Goal: Task Accomplishment & Management: Complete application form

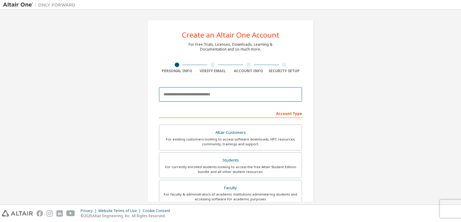
click at [266, 93] on input "email" at bounding box center [230, 94] width 143 height 14
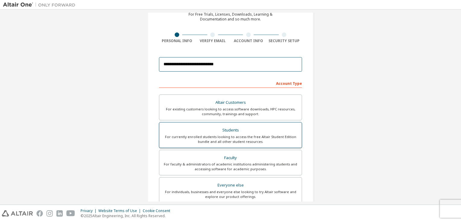
type input "**********"
click at [245, 139] on div "For currently enrolled students looking to access the free Altair Student Editi…" at bounding box center [230, 140] width 135 height 10
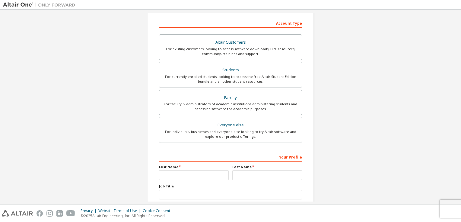
scroll to position [121, 0]
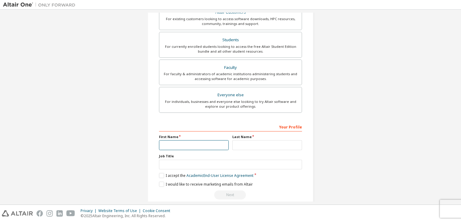
click at [187, 143] on input "text" at bounding box center [194, 145] width 70 height 10
type input "***"
type input "******"
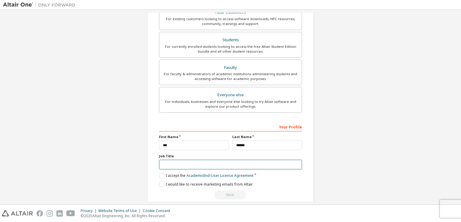
click at [200, 162] on input "text" at bounding box center [230, 165] width 143 height 10
type input "*******"
click at [162, 173] on label "I accept the Academic End-User License Agreement" at bounding box center [206, 175] width 94 height 5
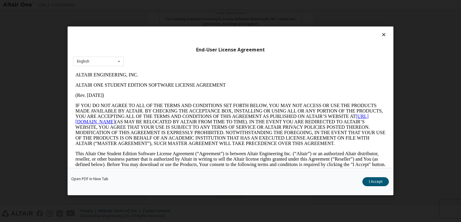
scroll to position [0, 0]
click at [416, 90] on div "End-User License Agreement English English Open PDF in [GEOGRAPHIC_DATA] I Acce…" at bounding box center [230, 111] width 461 height 222
click at [380, 36] on icon at bounding box center [383, 34] width 6 height 5
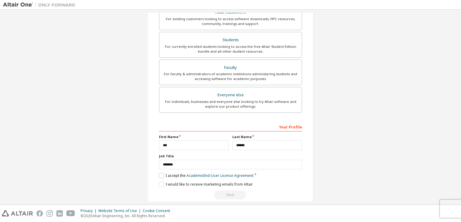
click at [160, 174] on label "I accept the Academic End-User License Agreement" at bounding box center [206, 175] width 94 height 5
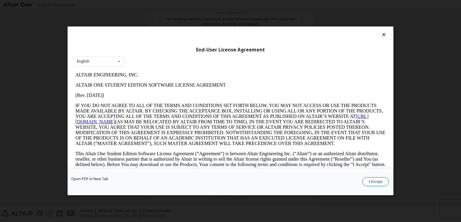
click at [381, 185] on button "I Accept" at bounding box center [375, 182] width 27 height 9
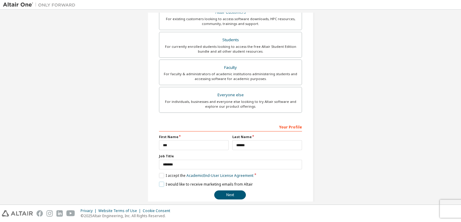
click at [159, 184] on label "I would like to receive marketing emails from Altair" at bounding box center [206, 184] width 94 height 5
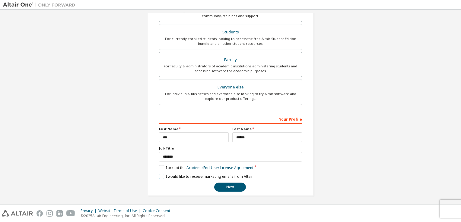
drag, startPoint x: 159, startPoint y: 174, endPoint x: 164, endPoint y: 175, distance: 4.9
click at [159, 174] on label "I would like to receive marketing emails from Altair" at bounding box center [206, 176] width 94 height 5
click at [227, 188] on button "Next" at bounding box center [230, 187] width 32 height 9
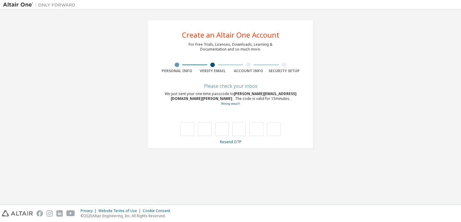
scroll to position [0, 0]
type input "*"
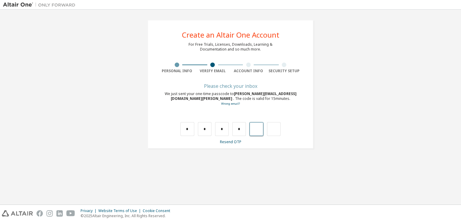
type input "*"
click at [187, 130] on input "text" at bounding box center [187, 129] width 14 height 14
type input "*"
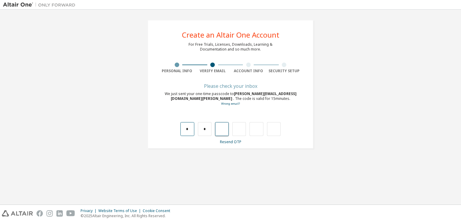
type input "*"
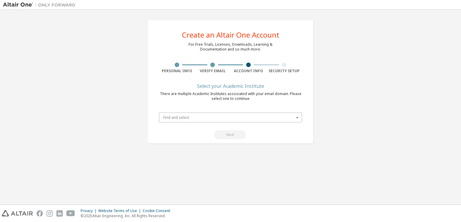
click at [192, 120] on input "text" at bounding box center [230, 117] width 142 height 9
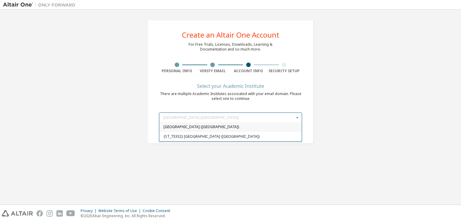
click at [232, 128] on span "[GEOGRAPHIC_DATA] ([GEOGRAPHIC_DATA])" at bounding box center [230, 128] width 134 height 4
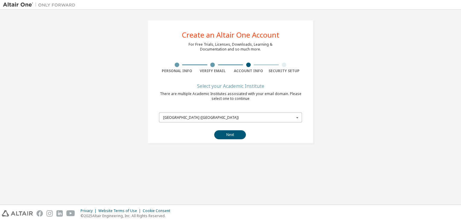
click at [240, 120] on input "text" at bounding box center [230, 117] width 142 height 9
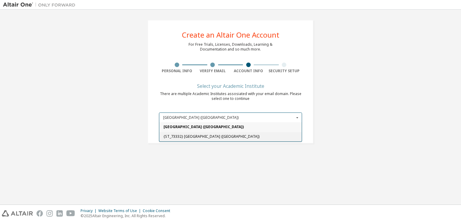
click at [236, 136] on span "{ST_73332} [GEOGRAPHIC_DATA] ([GEOGRAPHIC_DATA])" at bounding box center [230, 137] width 134 height 4
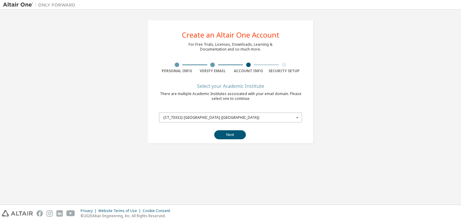
click at [235, 120] on input "text" at bounding box center [230, 117] width 142 height 9
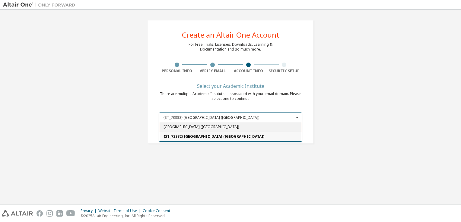
click at [231, 127] on span "[GEOGRAPHIC_DATA] ([GEOGRAPHIC_DATA])" at bounding box center [230, 128] width 134 height 4
type input "*****"
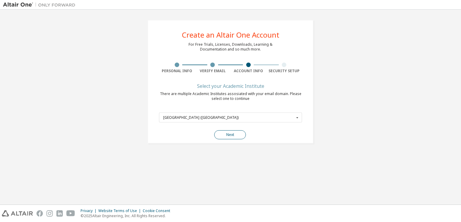
click at [240, 134] on button "Next" at bounding box center [230, 135] width 32 height 9
